Goal: Task Accomplishment & Management: Complete application form

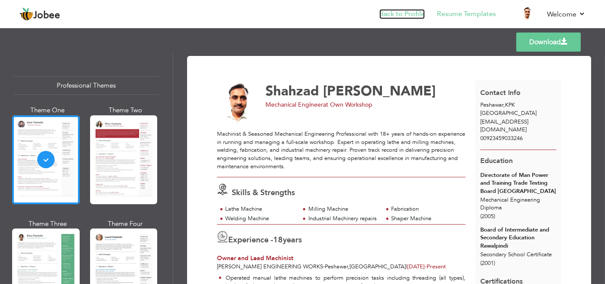
click at [405, 10] on link "Back to Profile" at bounding box center [402, 14] width 45 height 10
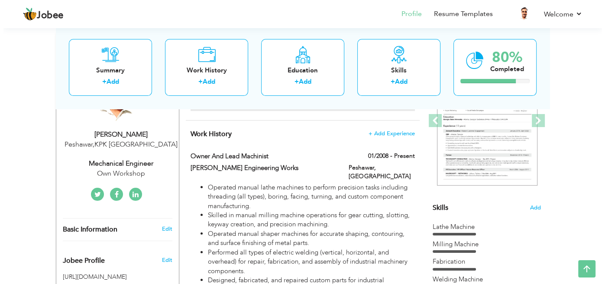
scroll to position [130, 0]
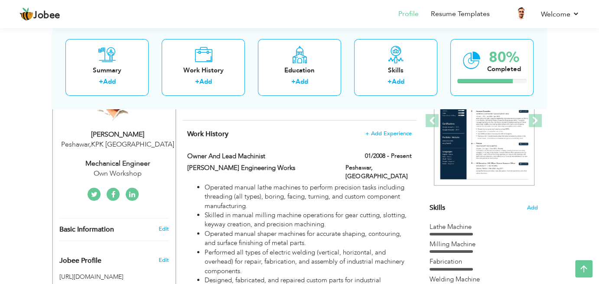
click at [139, 164] on div "Mechanical Engineer" at bounding box center [117, 164] width 116 height 10
type input "Shahzad"
type input "[PERSON_NAME]"
type input "00923459033246"
select select "number:166"
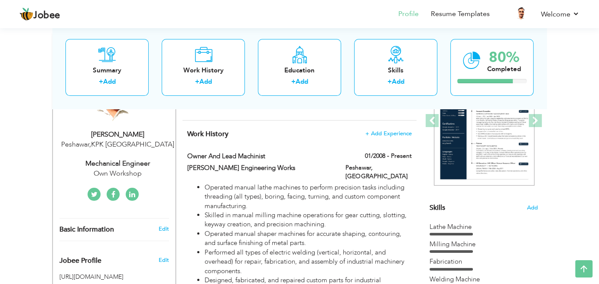
type input "KPK"
type input "Peshawar"
select select "number:20"
type input "Own Workshop"
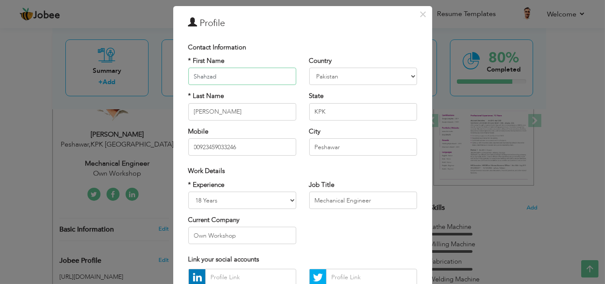
scroll to position [23, 0]
click at [373, 200] on input "Mechanical Engineer" at bounding box center [363, 199] width 108 height 17
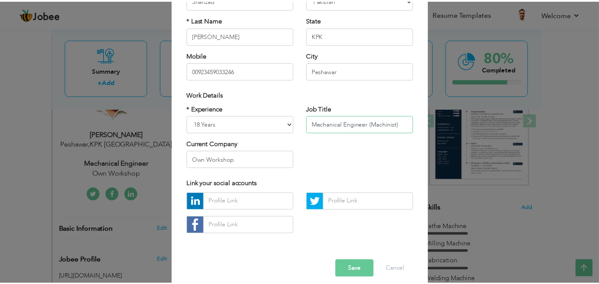
scroll to position [107, 0]
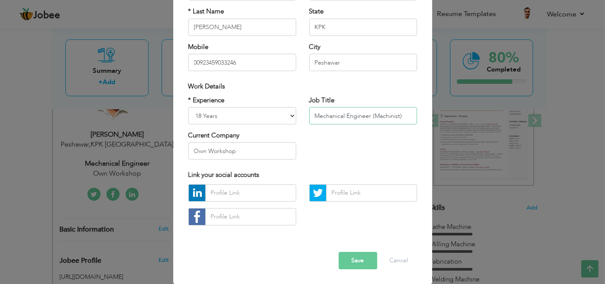
type input "Mechanical Engineer (Machinist)"
click at [353, 263] on button "Save" at bounding box center [358, 260] width 39 height 17
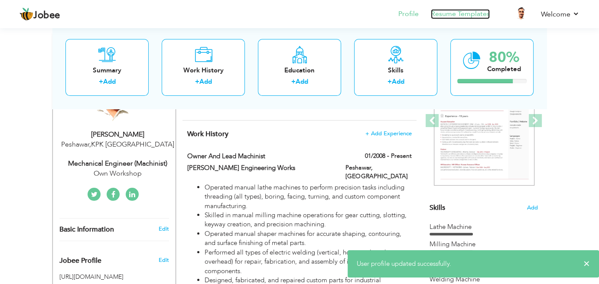
click at [473, 16] on link "Resume Templates" at bounding box center [460, 14] width 59 height 10
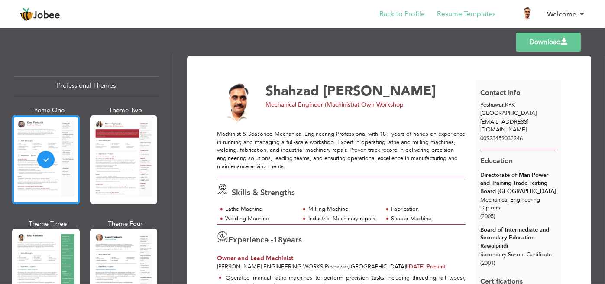
click at [403, 20] on li "Back to Profile" at bounding box center [396, 14] width 58 height 23
click at [403, 16] on link "Back to Profile" at bounding box center [402, 14] width 45 height 10
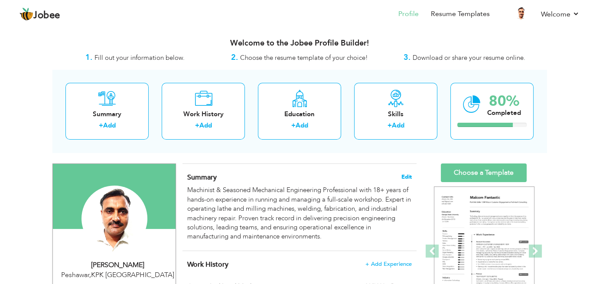
click at [409, 176] on span "Edit" at bounding box center [406, 177] width 10 height 6
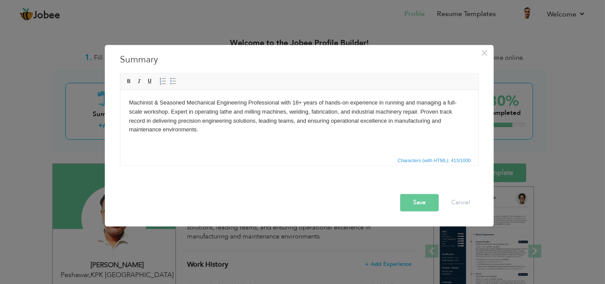
click at [204, 112] on body "Machinist & Seasoned Mechanical Engineering Professional with 18+ years of hand…" at bounding box center [299, 116] width 341 height 36
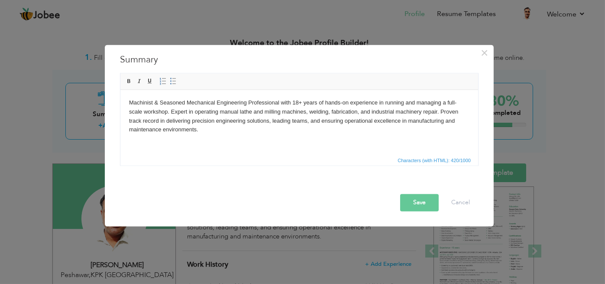
click at [246, 113] on body "Machinist & Seasoned Mechanical Engineering Professional with 18+ years of hand…" at bounding box center [299, 116] width 341 height 36
click at [281, 112] on body "Machinist & Seasoned Mechanical Engineering Professional with 18+ years of hand…" at bounding box center [299, 116] width 341 height 36
click at [236, 112] on body "Machinist & Seasoned Mechanical Engineering Professional with 18+ years of hand…" at bounding box center [299, 116] width 341 height 36
click at [280, 111] on body "Machinist & Seasoned Mechanical Engineering Professional with 18+ years of hand…" at bounding box center [299, 116] width 341 height 36
click at [311, 110] on body "Machinist & Seasoned Mechanical Engineering Professional with 18+ years of hand…" at bounding box center [299, 116] width 341 height 36
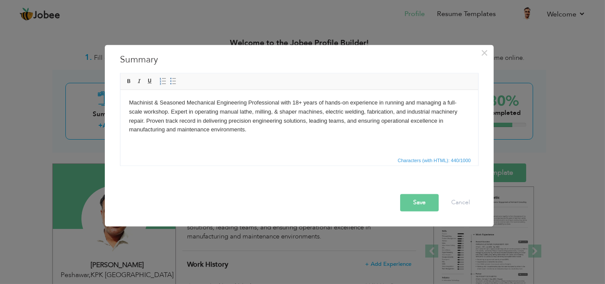
click at [411, 200] on button "Save" at bounding box center [419, 202] width 39 height 17
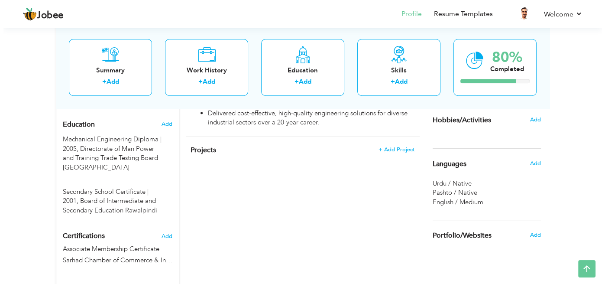
scroll to position [368, 0]
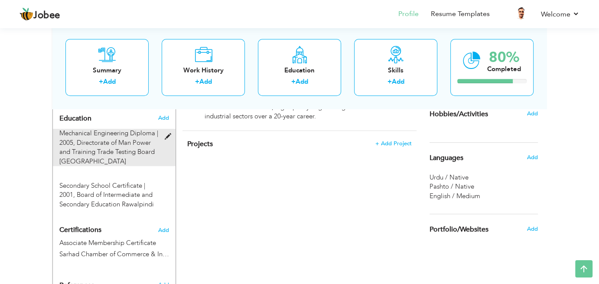
click at [169, 135] on span at bounding box center [170, 136] width 11 height 6
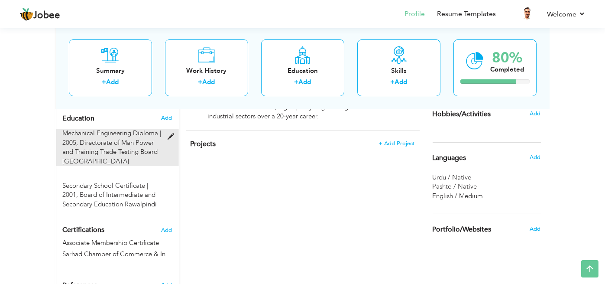
type input "Mechanical Engineering Diploma"
type input "2005"
type input "Directorate of Man Power and Training Trade Testing Board [GEOGRAPHIC_DATA]"
radio input "true"
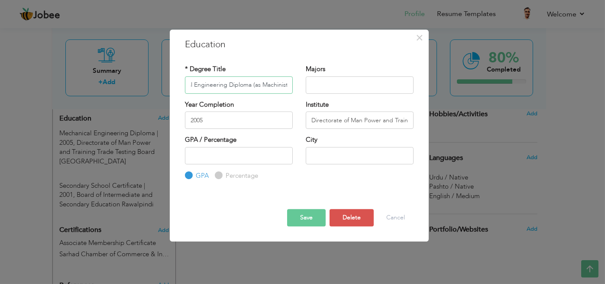
scroll to position [0, 30]
type input "Mechanical Engineering Diploma (as Machinist))"
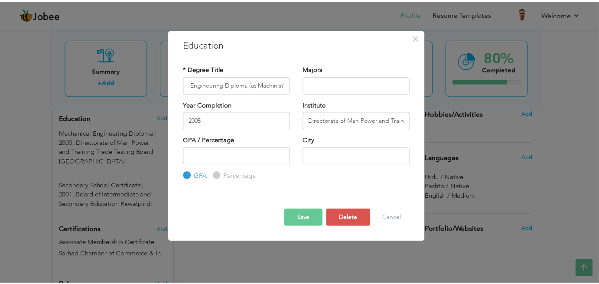
scroll to position [0, 0]
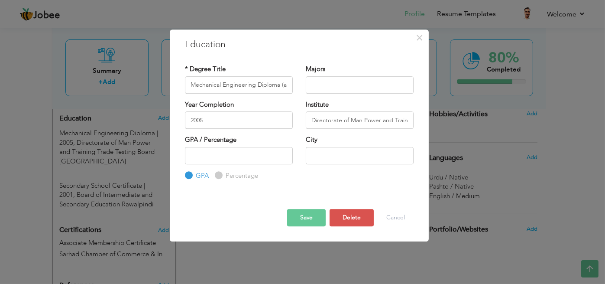
click at [307, 220] on button "Save" at bounding box center [306, 217] width 39 height 17
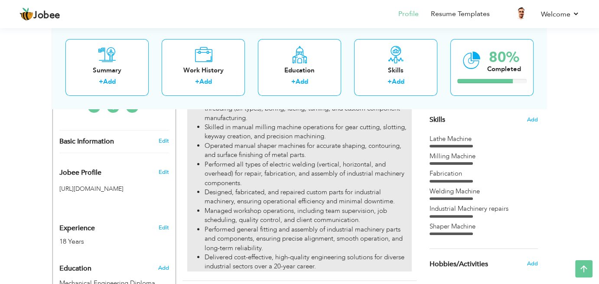
scroll to position [221, 0]
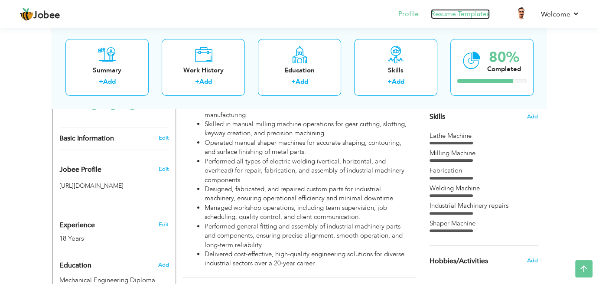
click at [467, 16] on link "Resume Templates" at bounding box center [460, 14] width 59 height 10
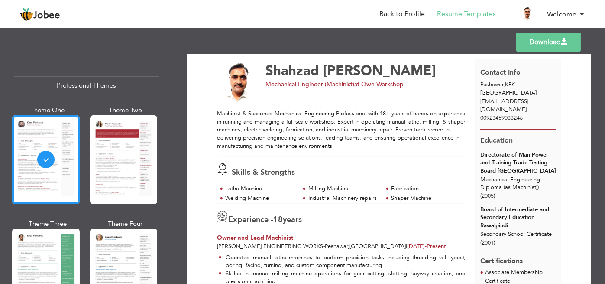
scroll to position [21, 0]
click at [401, 14] on link "Back to Profile" at bounding box center [402, 14] width 45 height 10
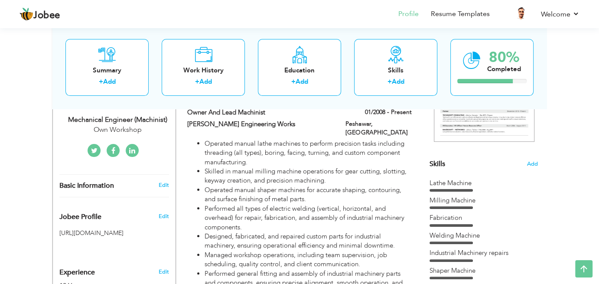
scroll to position [173, 0]
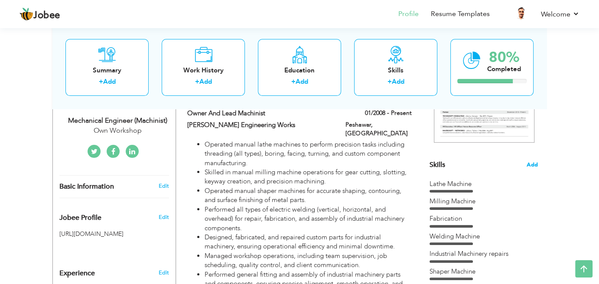
click at [535, 165] on span "Add" at bounding box center [531, 165] width 11 height 8
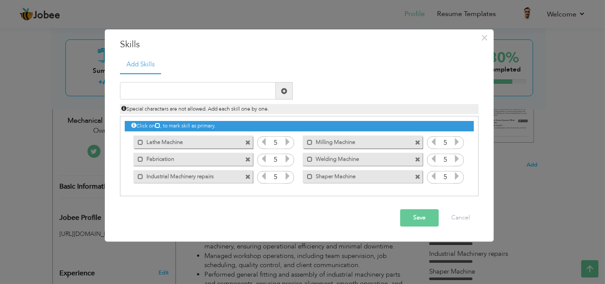
drag, startPoint x: 346, startPoint y: 159, endPoint x: 315, endPoint y: 156, distance: 30.5
click at [315, 156] on label "Welding Machine" at bounding box center [357, 158] width 88 height 11
drag, startPoint x: 358, startPoint y: 159, endPoint x: 341, endPoint y: 162, distance: 17.7
click at [341, 162] on label "Welding Machine" at bounding box center [358, 158] width 86 height 11
click at [142, 142] on span at bounding box center [141, 142] width 6 height 6
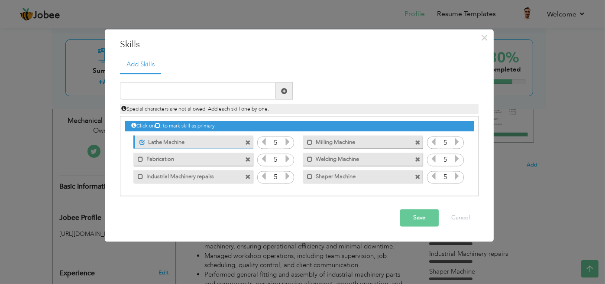
click at [165, 142] on label "Lathe Machine" at bounding box center [188, 140] width 86 height 11
click at [165, 142] on label "Lathe Machine" at bounding box center [187, 140] width 88 height 11
click at [165, 142] on label "Lathe Machine" at bounding box center [188, 140] width 86 height 11
click at [464, 223] on button "Cancel" at bounding box center [461, 217] width 36 height 17
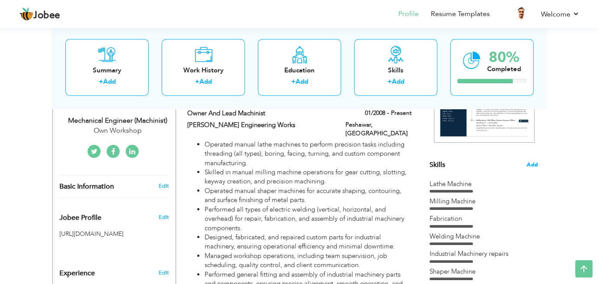
click at [531, 165] on span "Add" at bounding box center [531, 165] width 11 height 8
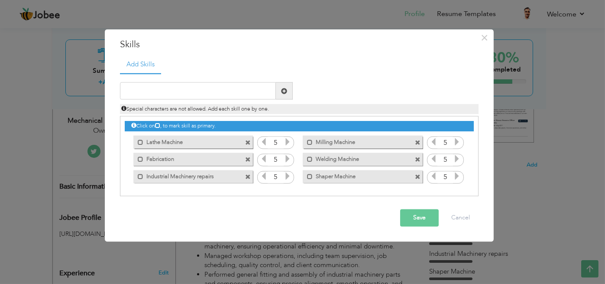
click at [246, 144] on span at bounding box center [248, 143] width 6 height 6
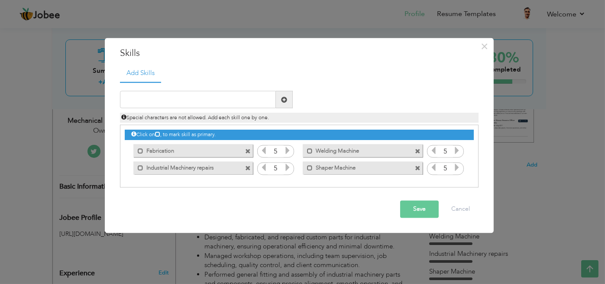
click at [246, 144] on span at bounding box center [249, 148] width 8 height 9
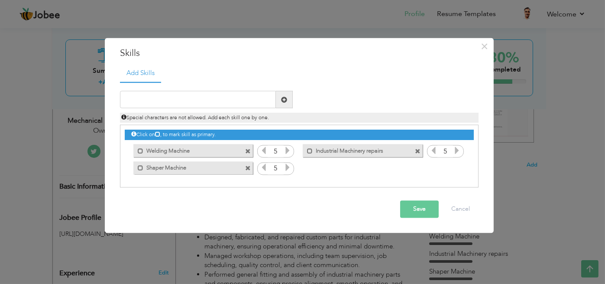
click at [247, 151] on span at bounding box center [248, 151] width 6 height 6
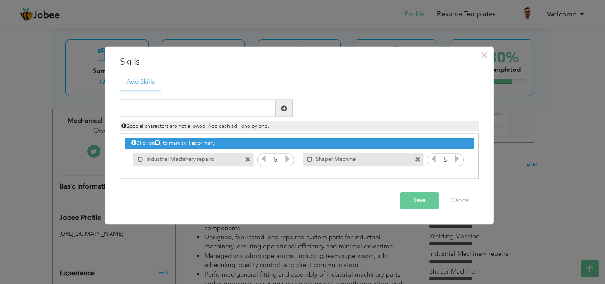
click at [247, 159] on span at bounding box center [248, 160] width 6 height 6
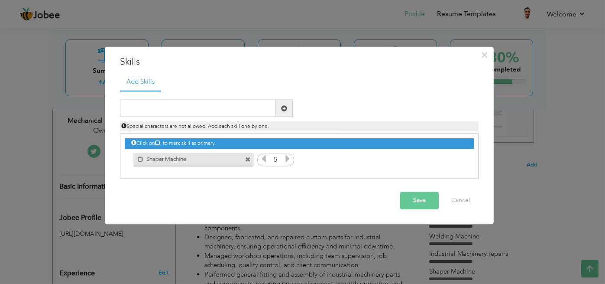
click at [247, 159] on span at bounding box center [248, 160] width 6 height 6
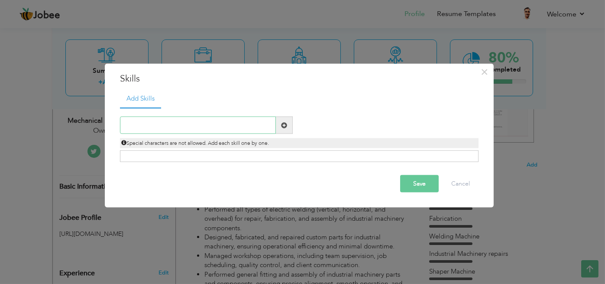
click at [185, 121] on input "text" at bounding box center [198, 125] width 156 height 17
type input "Lathe Machine Operator"
click at [285, 126] on span at bounding box center [284, 125] width 6 height 6
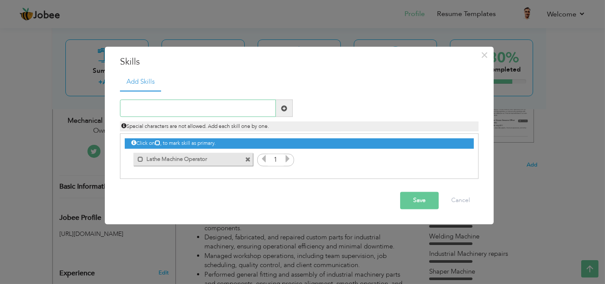
click at [224, 109] on input "text" at bounding box center [198, 108] width 156 height 17
type input "Milling Machine Operator"
click at [286, 108] on span at bounding box center [284, 108] width 6 height 6
click at [221, 110] on input "text" at bounding box center [198, 108] width 156 height 17
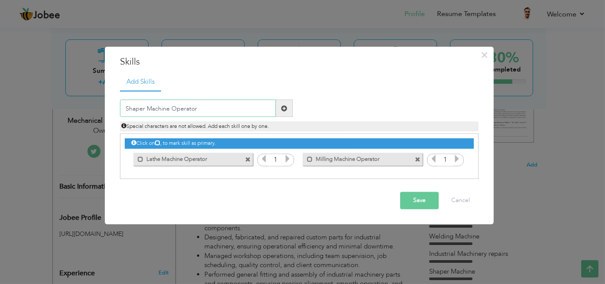
type input "Shaper Machine Operator"
click at [285, 108] on span at bounding box center [284, 108] width 6 height 6
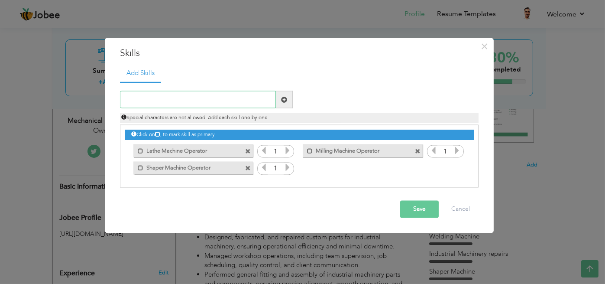
click at [230, 102] on input "text" at bounding box center [198, 99] width 156 height 17
type input "Electric Welding"
click at [284, 97] on span at bounding box center [284, 99] width 6 height 6
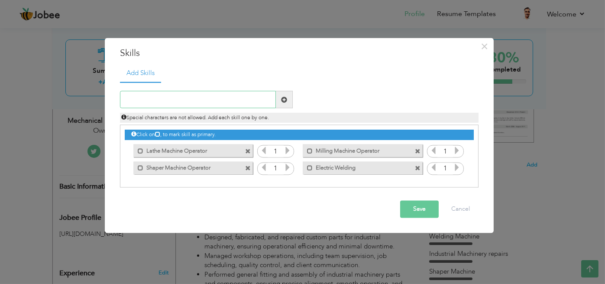
click at [232, 99] on input "text" at bounding box center [198, 99] width 156 height 17
type input "Fabrication"
click at [283, 101] on span at bounding box center [284, 99] width 6 height 6
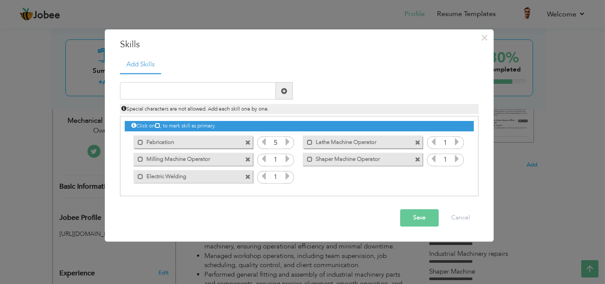
click at [287, 159] on icon at bounding box center [288, 159] width 8 height 8
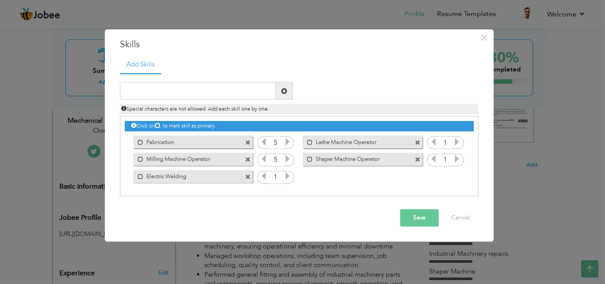
click at [287, 159] on icon at bounding box center [288, 159] width 8 height 8
click at [287, 178] on icon at bounding box center [288, 176] width 8 height 8
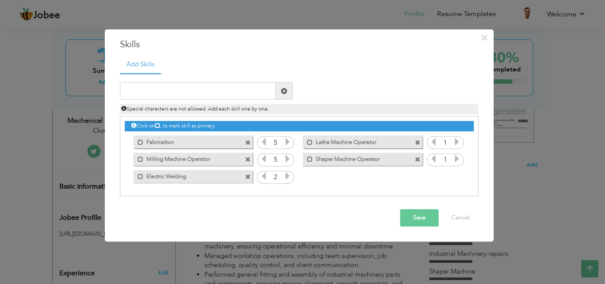
click at [287, 178] on icon at bounding box center [288, 176] width 8 height 8
click at [458, 143] on icon at bounding box center [457, 142] width 8 height 8
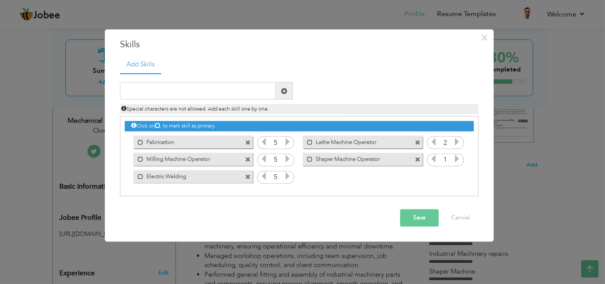
click at [458, 143] on icon at bounding box center [457, 142] width 8 height 8
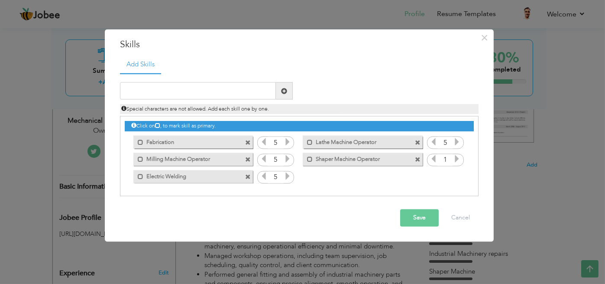
click at [456, 162] on icon at bounding box center [457, 159] width 8 height 8
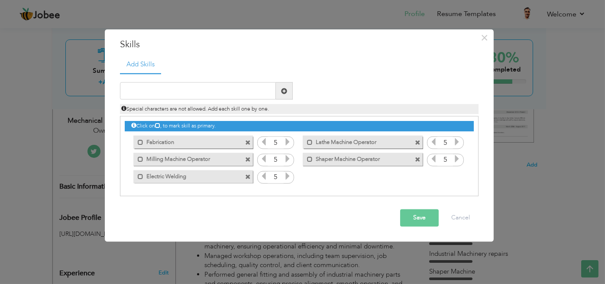
click at [456, 162] on icon at bounding box center [457, 159] width 8 height 8
click at [222, 96] on input "text" at bounding box center [198, 90] width 156 height 17
type input "Industrial Machinery repair (General Fitter)"
click at [407, 220] on button "Save" at bounding box center [419, 217] width 39 height 17
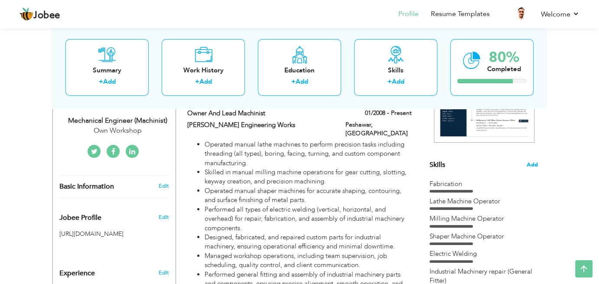
click at [535, 163] on span "Add" at bounding box center [531, 165] width 11 height 8
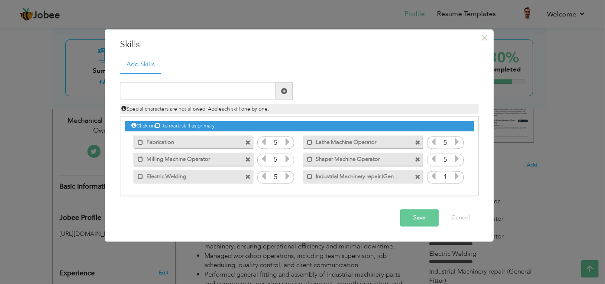
click at [247, 141] on span at bounding box center [248, 143] width 6 height 6
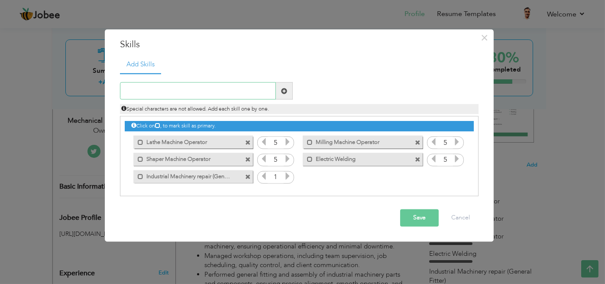
click at [225, 91] on input "text" at bounding box center [198, 90] width 156 height 17
type input "Fabrication"
click at [283, 91] on span at bounding box center [284, 91] width 6 height 6
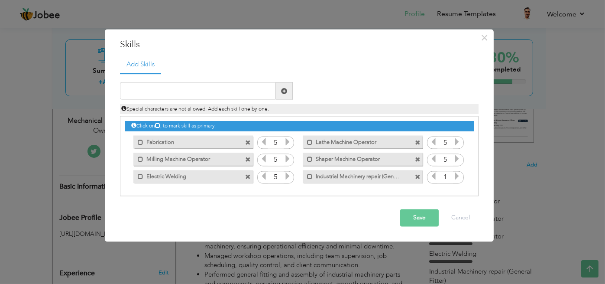
click at [247, 141] on span at bounding box center [248, 143] width 6 height 6
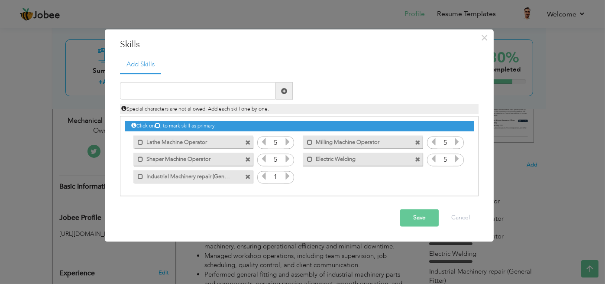
click at [285, 178] on icon at bounding box center [288, 176] width 8 height 8
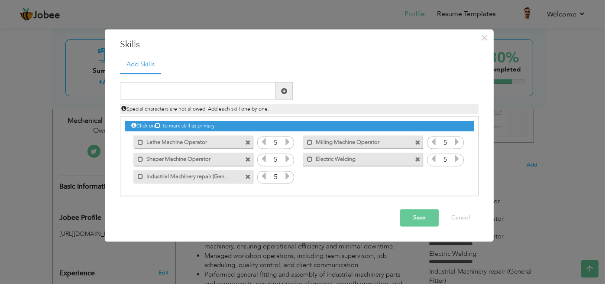
click at [285, 178] on icon at bounding box center [288, 176] width 8 height 8
click at [227, 91] on input "text" at bounding box center [198, 90] width 156 height 17
type input "Fabrication"
click at [284, 91] on span at bounding box center [284, 91] width 6 height 6
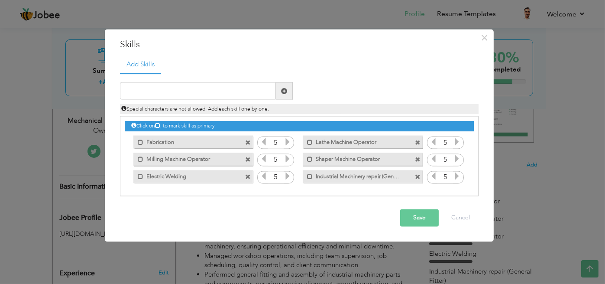
click at [422, 213] on button "Save" at bounding box center [419, 217] width 39 height 17
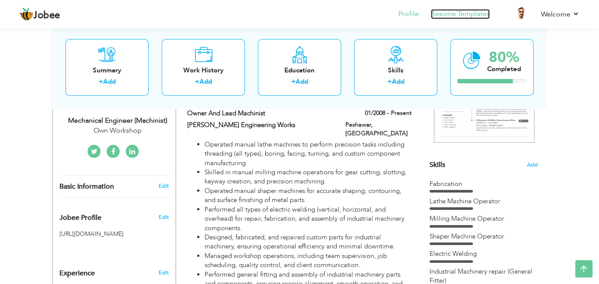
click at [460, 16] on link "Resume Templates" at bounding box center [460, 14] width 59 height 10
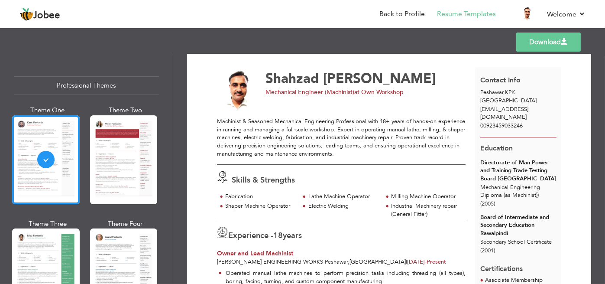
scroll to position [14, 0]
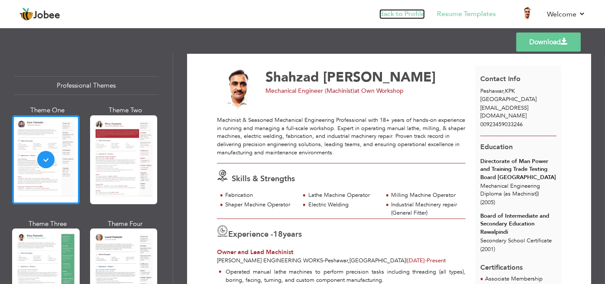
click at [402, 17] on link "Back to Profile" at bounding box center [402, 14] width 45 height 10
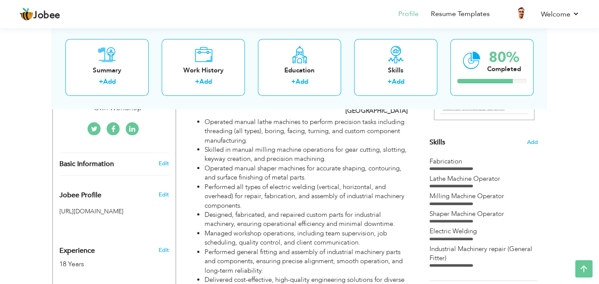
scroll to position [202, 0]
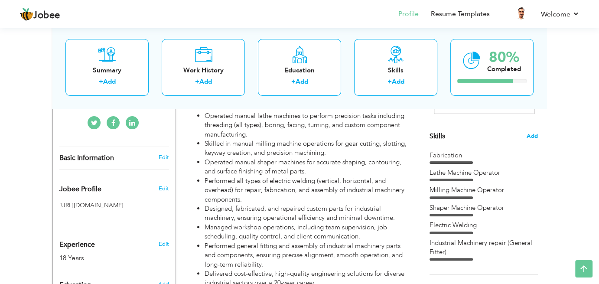
click at [531, 134] on span "Add" at bounding box center [531, 136] width 11 height 8
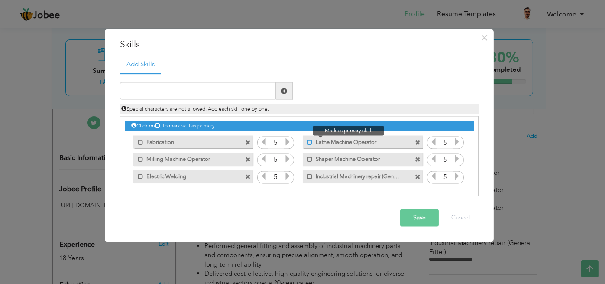
click at [309, 143] on span at bounding box center [310, 142] width 6 height 6
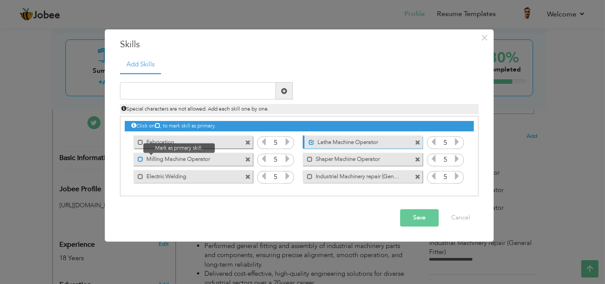
click at [140, 156] on span at bounding box center [141, 159] width 6 height 6
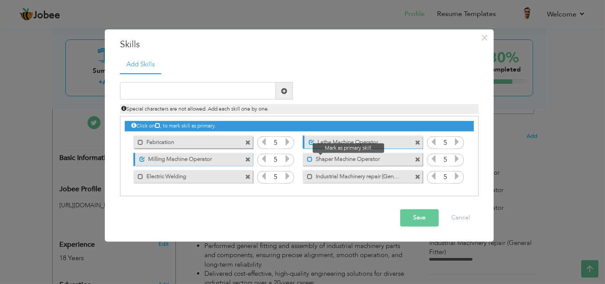
click at [308, 160] on span at bounding box center [310, 159] width 6 height 6
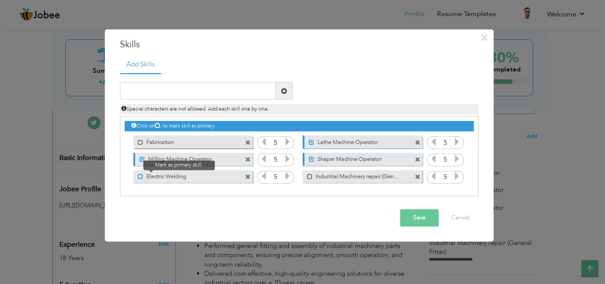
click at [138, 175] on span at bounding box center [141, 177] width 6 height 6
click at [413, 222] on button "Save" at bounding box center [419, 217] width 39 height 17
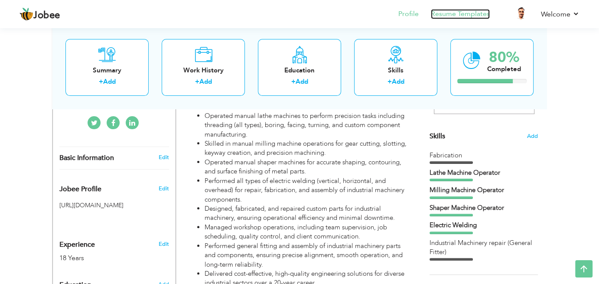
click at [455, 15] on link "Resume Templates" at bounding box center [460, 14] width 59 height 10
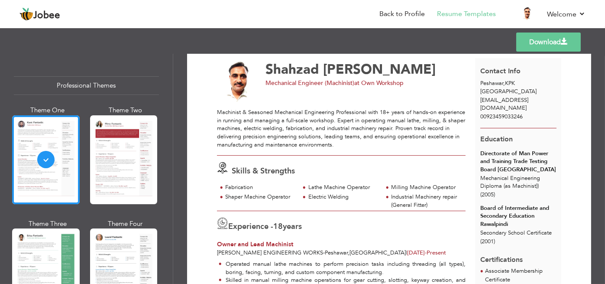
scroll to position [25, 0]
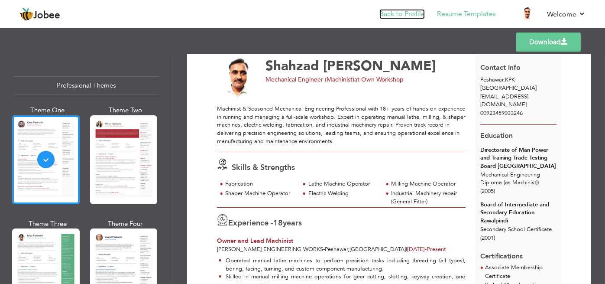
click at [411, 14] on link "Back to Profile" at bounding box center [402, 14] width 45 height 10
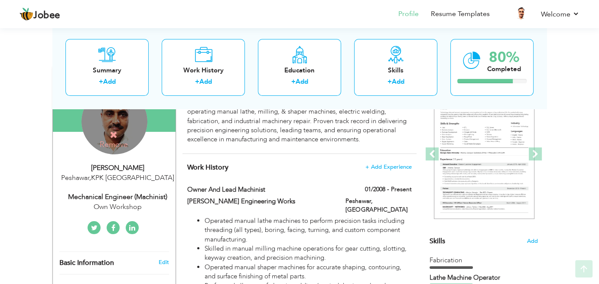
scroll to position [98, 0]
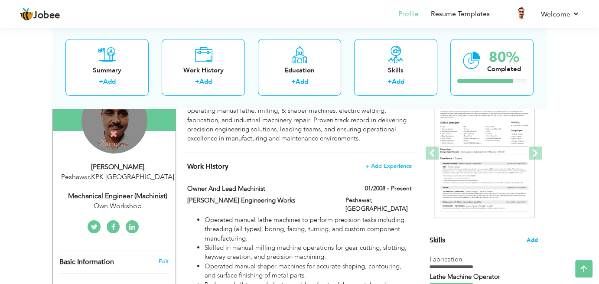
click at [531, 237] on span "Add" at bounding box center [531, 240] width 11 height 8
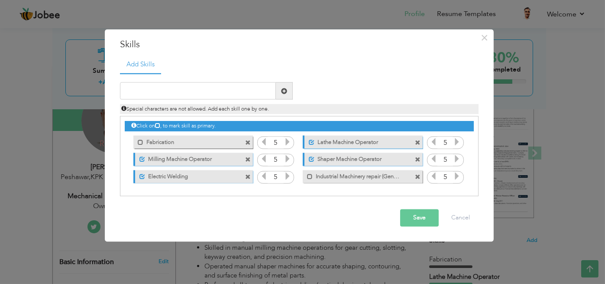
click at [247, 142] on span at bounding box center [248, 143] width 6 height 6
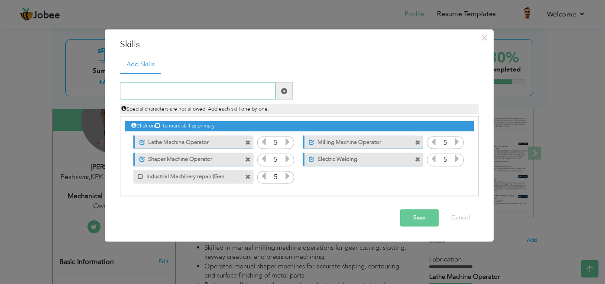
click at [229, 91] on input "text" at bounding box center [198, 90] width 156 height 17
type input "Fabrication"
click at [287, 91] on span at bounding box center [284, 91] width 6 height 6
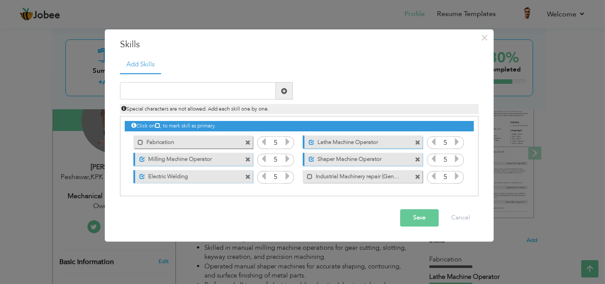
drag, startPoint x: 216, startPoint y: 144, endPoint x: 217, endPoint y: 180, distance: 36.0
click at [217, 180] on div "Click on , to mark skill as primary. Mark as primary skill. Fabrication 5 5 5 5…" at bounding box center [299, 151] width 349 height 68
drag, startPoint x: 216, startPoint y: 178, endPoint x: 215, endPoint y: 140, distance: 38.6
click at [215, 140] on div "Click on , to mark skill as primary. Mark as primary skill. Fabrication 5 5 5 5…" at bounding box center [299, 151] width 349 height 68
drag, startPoint x: 215, startPoint y: 140, endPoint x: 316, endPoint y: 136, distance: 101.0
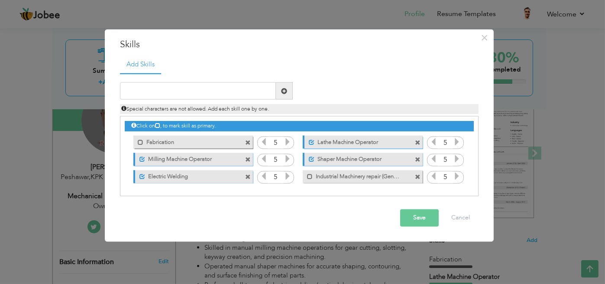
click at [316, 136] on div "Click on , to mark skill as primary. Mark as primary skill. Fabrication 5 5 5 5…" at bounding box center [299, 151] width 349 height 68
click at [264, 144] on icon at bounding box center [264, 142] width 8 height 8
click at [423, 221] on button "Save" at bounding box center [419, 217] width 39 height 17
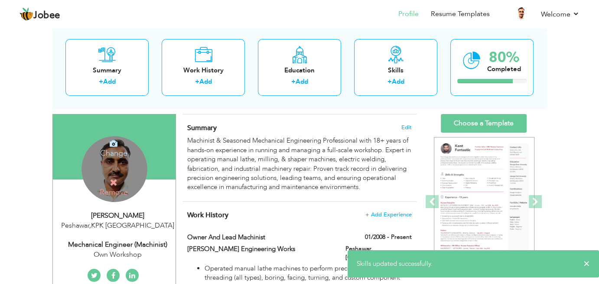
scroll to position [38, 0]
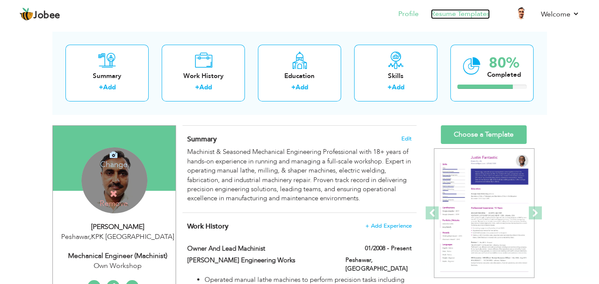
click at [455, 19] on link "Resume Templates" at bounding box center [460, 14] width 59 height 10
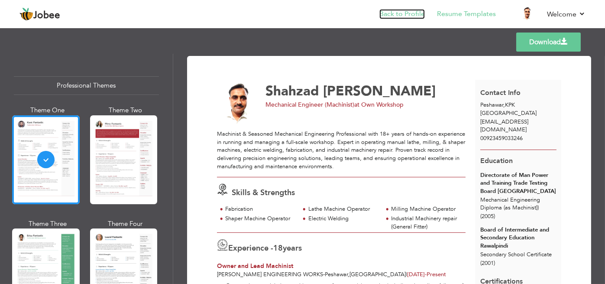
click at [405, 15] on link "Back to Profile" at bounding box center [402, 14] width 45 height 10
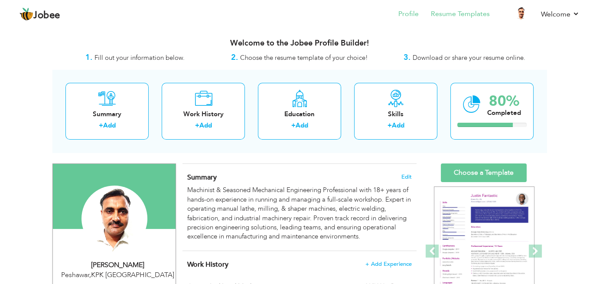
click at [454, 19] on li "Resume Templates" at bounding box center [454, 14] width 71 height 23
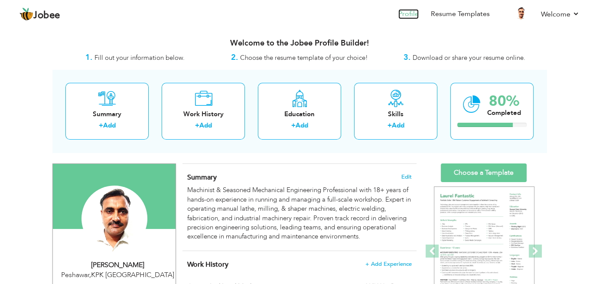
click at [403, 12] on link "Profile" at bounding box center [408, 14] width 20 height 10
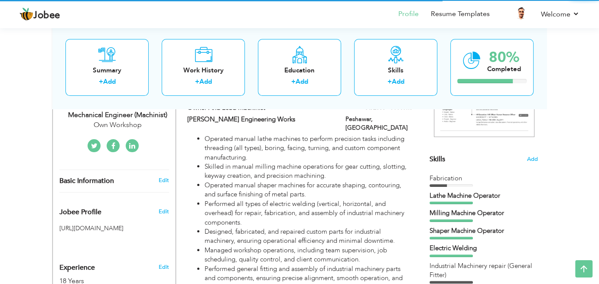
scroll to position [182, 0]
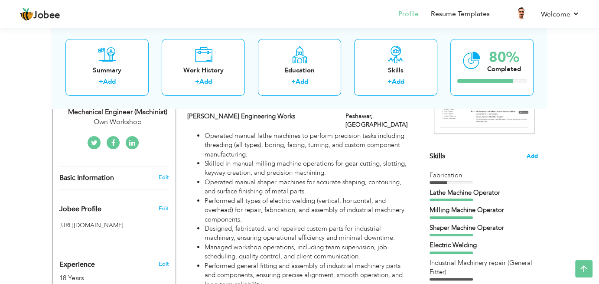
click at [533, 158] on span "Add" at bounding box center [531, 156] width 11 height 8
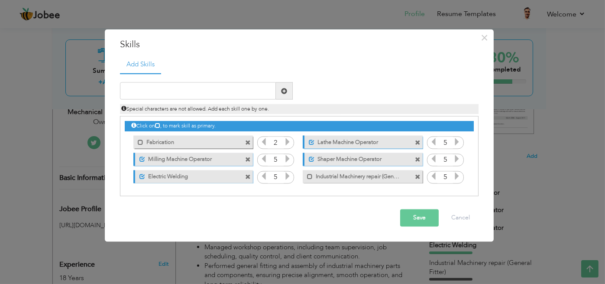
click at [249, 143] on span at bounding box center [248, 143] width 6 height 6
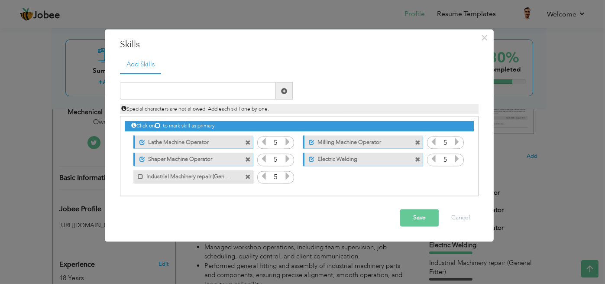
click at [319, 184] on div "Click on , to mark skill as primary. Mark as primary skill. Fabrication 2 5 5 5…" at bounding box center [299, 151] width 349 height 68
click at [249, 141] on span at bounding box center [248, 143] width 6 height 6
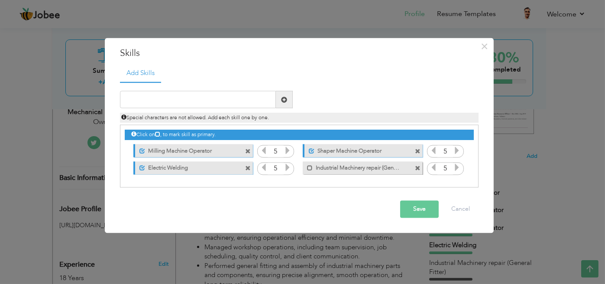
click at [248, 153] on span at bounding box center [248, 151] width 6 height 6
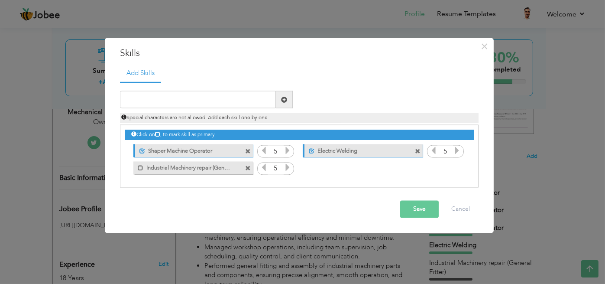
click at [248, 153] on span at bounding box center [248, 151] width 6 height 6
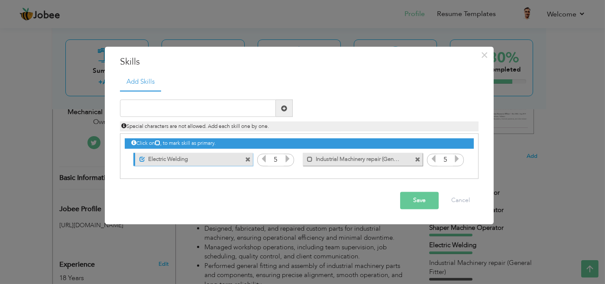
click at [248, 153] on span at bounding box center [249, 157] width 8 height 9
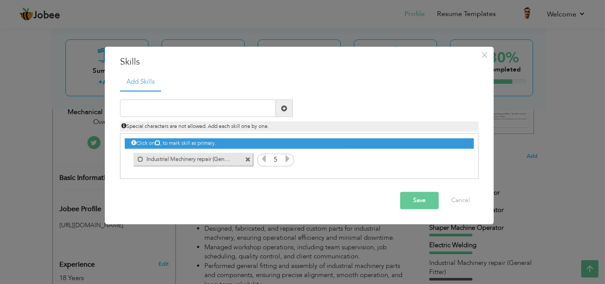
click at [248, 161] on span at bounding box center [248, 160] width 6 height 6
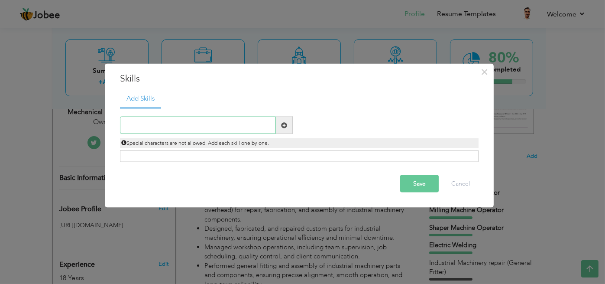
click at [214, 129] on input "text" at bounding box center [198, 125] width 156 height 17
type input "Fabrication"
click at [284, 123] on span at bounding box center [284, 125] width 6 height 6
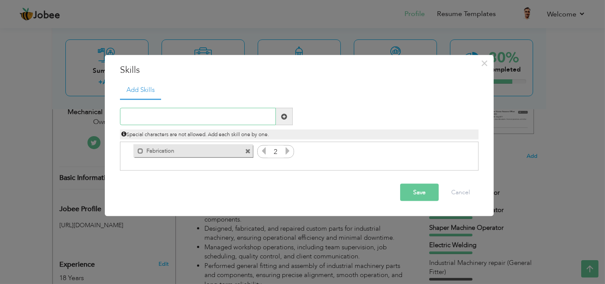
click at [193, 115] on input "text" at bounding box center [198, 116] width 156 height 17
type input "Lathe Machine Operator"
click at [282, 116] on span at bounding box center [284, 116] width 6 height 6
click at [225, 118] on input "text" at bounding box center [198, 116] width 156 height 17
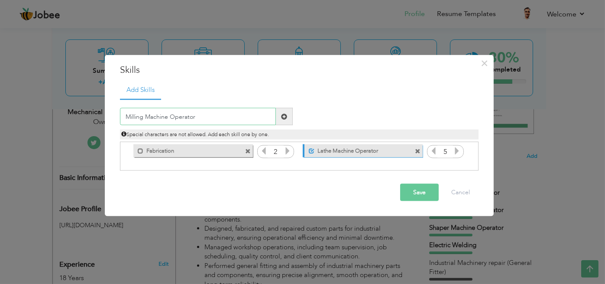
type input "Milling Machine Operator"
click at [282, 116] on span at bounding box center [284, 116] width 6 height 6
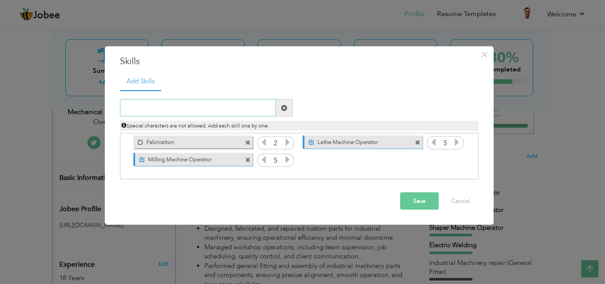
click at [211, 109] on input "text" at bounding box center [198, 107] width 156 height 17
type input "Shaper Machine Operator"
click at [285, 109] on span at bounding box center [284, 107] width 6 height 6
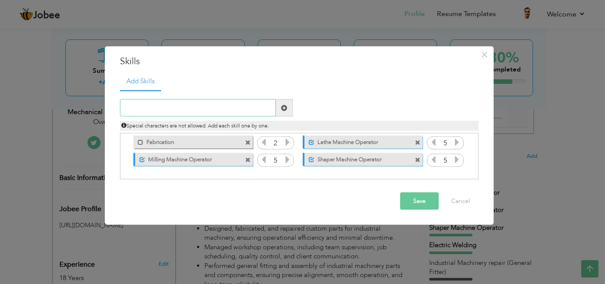
click at [227, 110] on input "text" at bounding box center [198, 107] width 156 height 17
type input "Electric Welding"
click at [284, 108] on span at bounding box center [284, 107] width 6 height 6
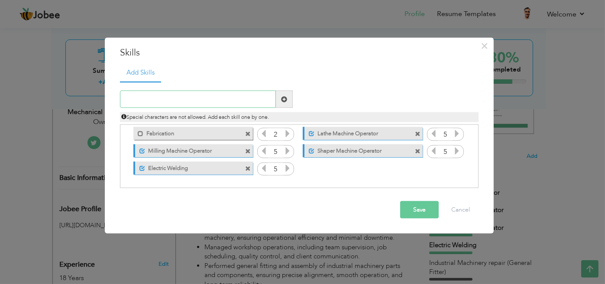
click at [213, 102] on input "text" at bounding box center [198, 99] width 156 height 17
type input "Industrial Machines repair & General Fitter"
click at [283, 100] on span at bounding box center [284, 99] width 6 height 6
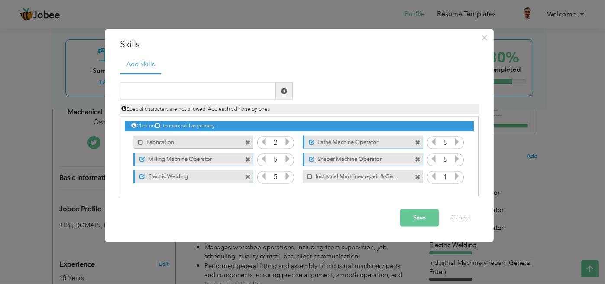
click at [248, 142] on span at bounding box center [248, 143] width 6 height 6
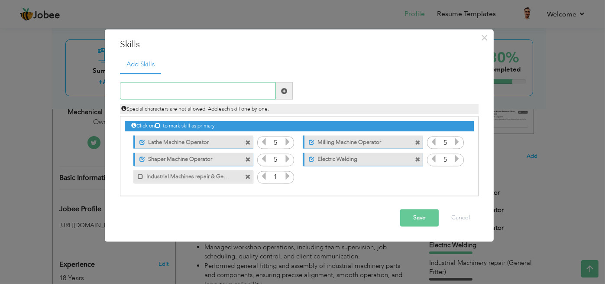
click at [222, 90] on input "text" at bounding box center [198, 90] width 156 height 17
type input "Fabrication"
click at [282, 92] on span at bounding box center [284, 91] width 6 height 6
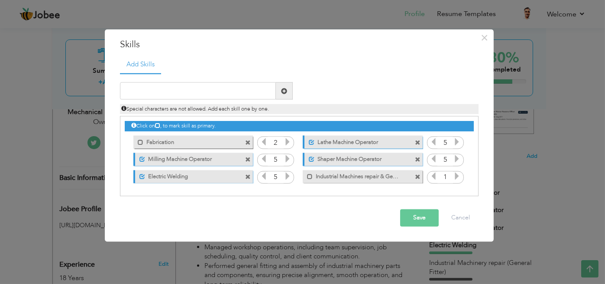
click at [246, 143] on span at bounding box center [248, 143] width 6 height 6
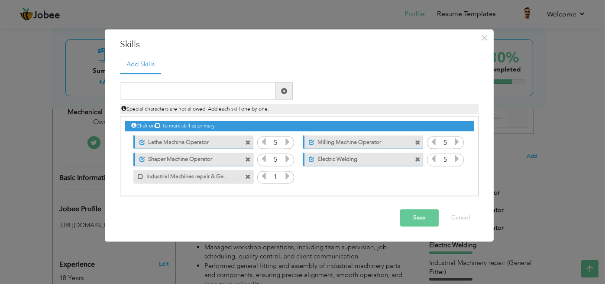
click at [286, 177] on icon at bounding box center [288, 176] width 8 height 8
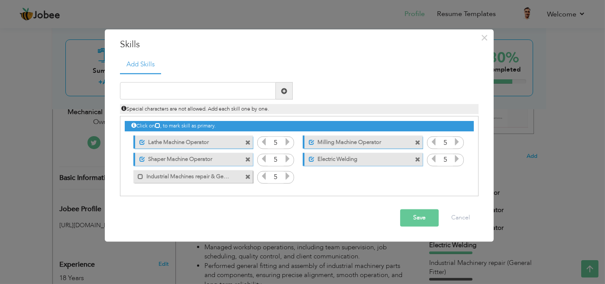
click at [286, 177] on icon at bounding box center [288, 176] width 8 height 8
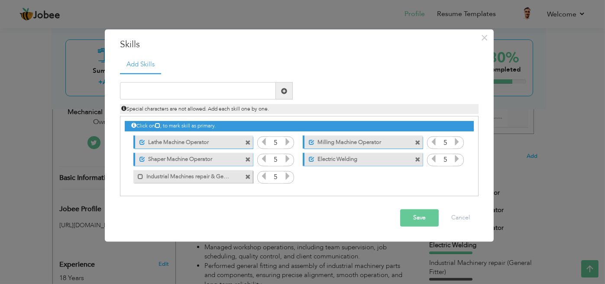
click at [286, 177] on icon at bounding box center [288, 176] width 8 height 8
click at [419, 221] on button "Save" at bounding box center [419, 217] width 39 height 17
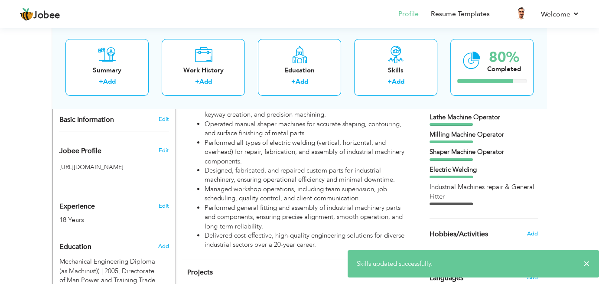
scroll to position [242, 0]
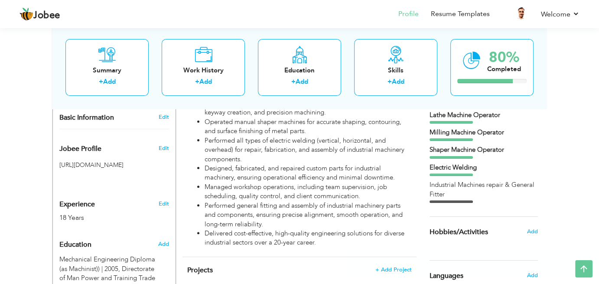
click at [419, 221] on div "CV Import Profile Strength 0% Select an Item from right menu Work History * Job…" at bounding box center [299, 187] width 247 height 532
click at [458, 14] on link "Resume Templates" at bounding box center [460, 14] width 59 height 10
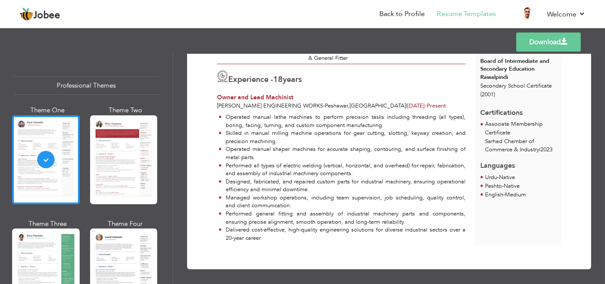
scroll to position [168, 0]
click at [548, 40] on link "Download" at bounding box center [548, 41] width 65 height 19
